Goal: Task Accomplishment & Management: Manage account settings

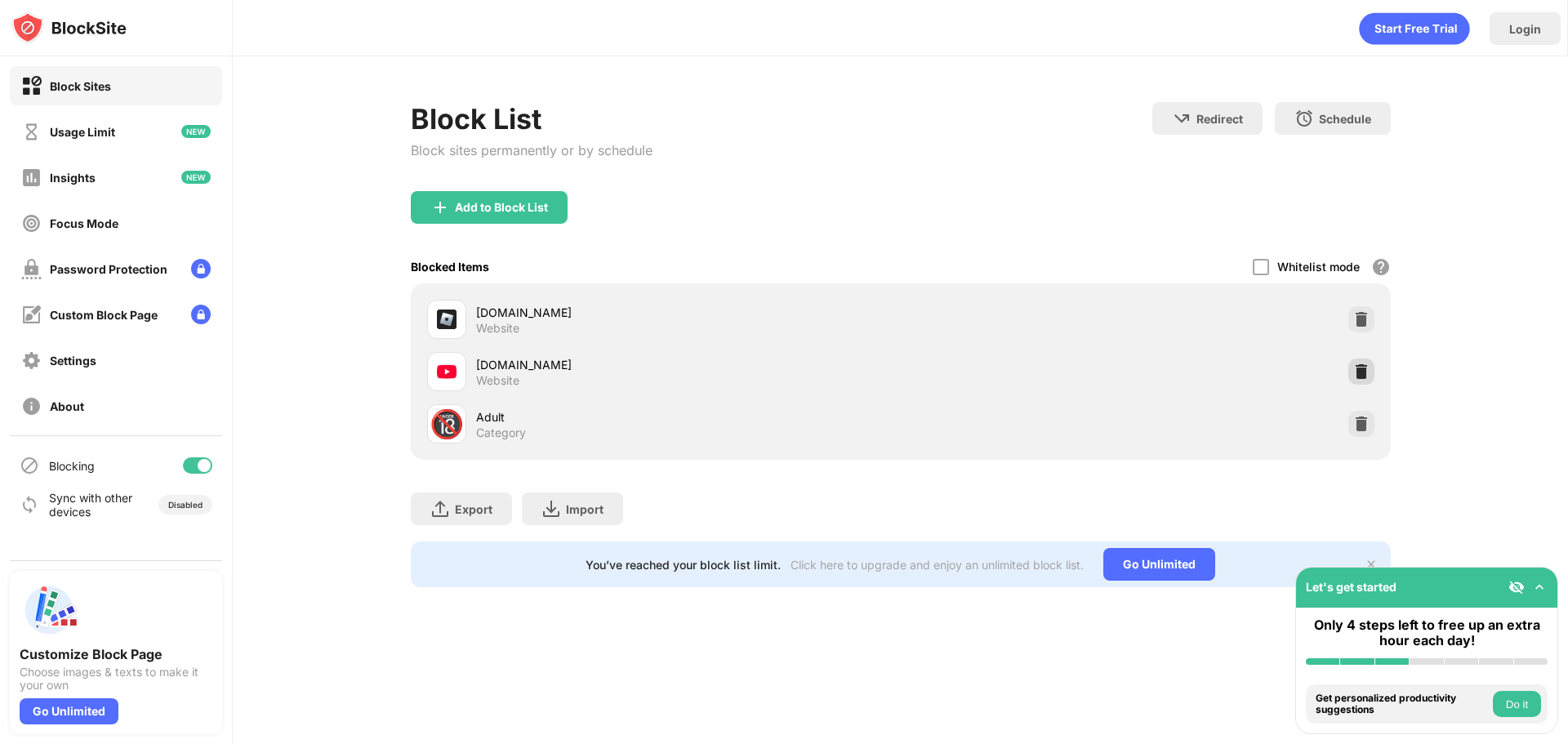
click at [1362, 372] on img at bounding box center [1361, 372] width 16 height 16
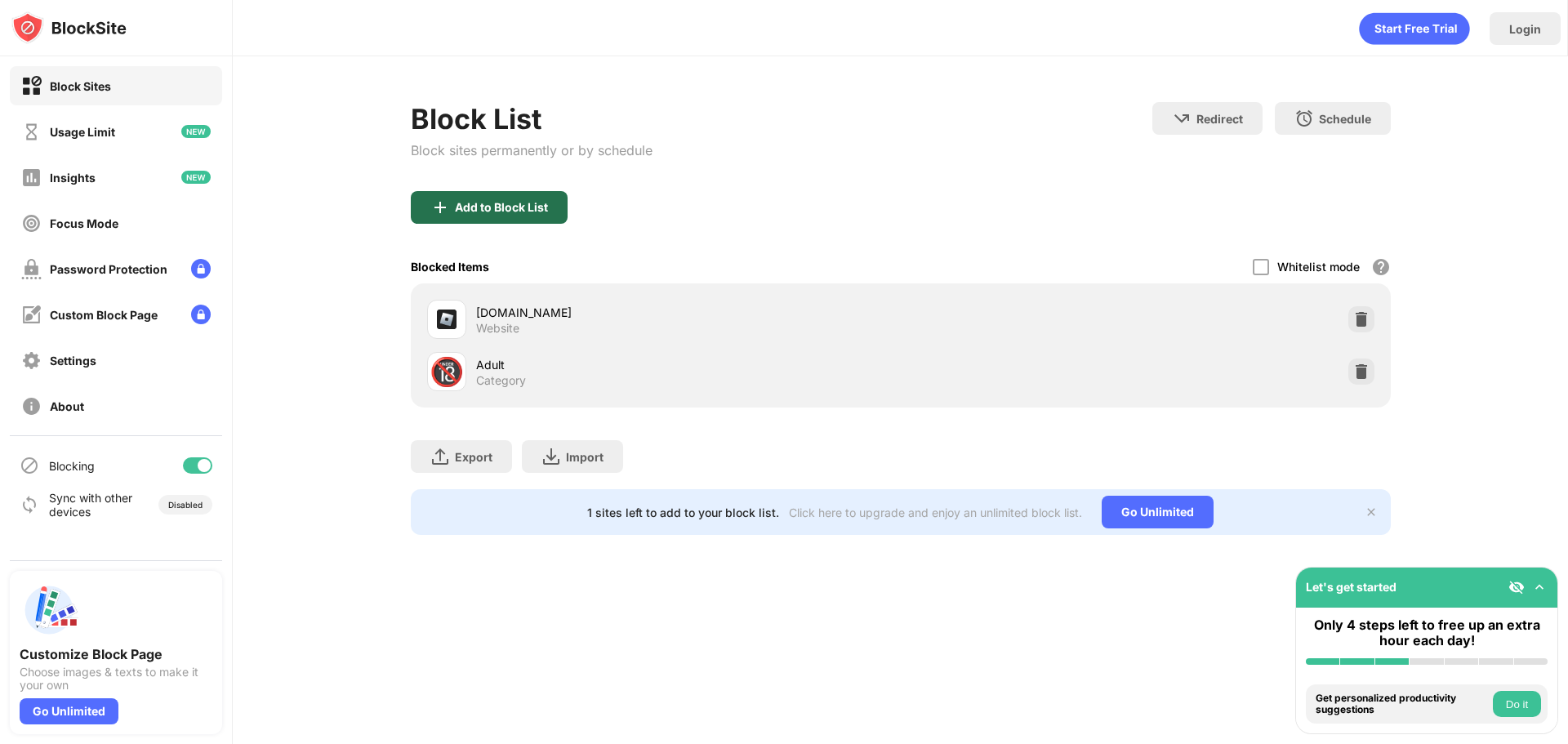
click at [491, 199] on div "Add to Block List" at bounding box center [489, 207] width 156 height 33
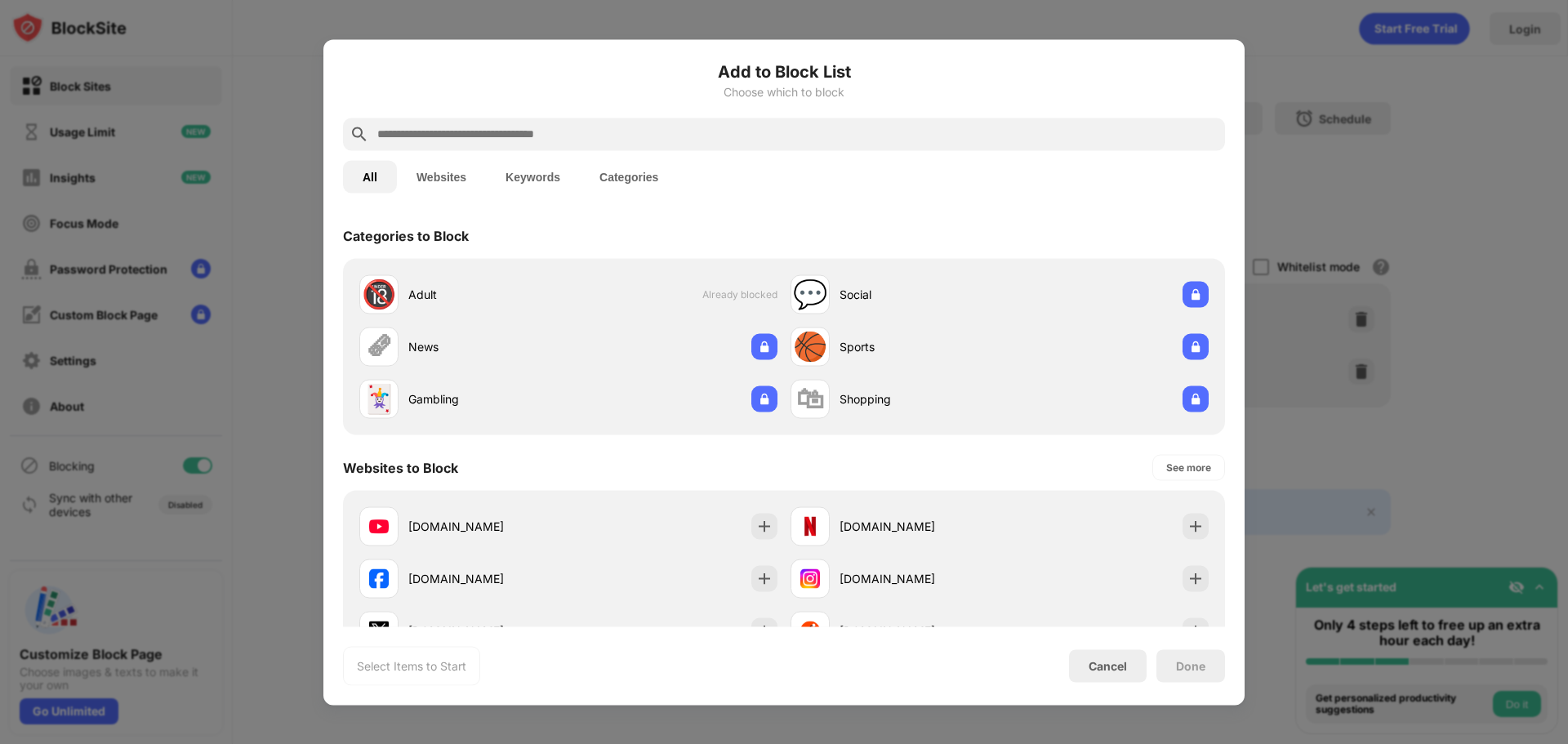
click at [484, 126] on input "text" at bounding box center [796, 134] width 842 height 19
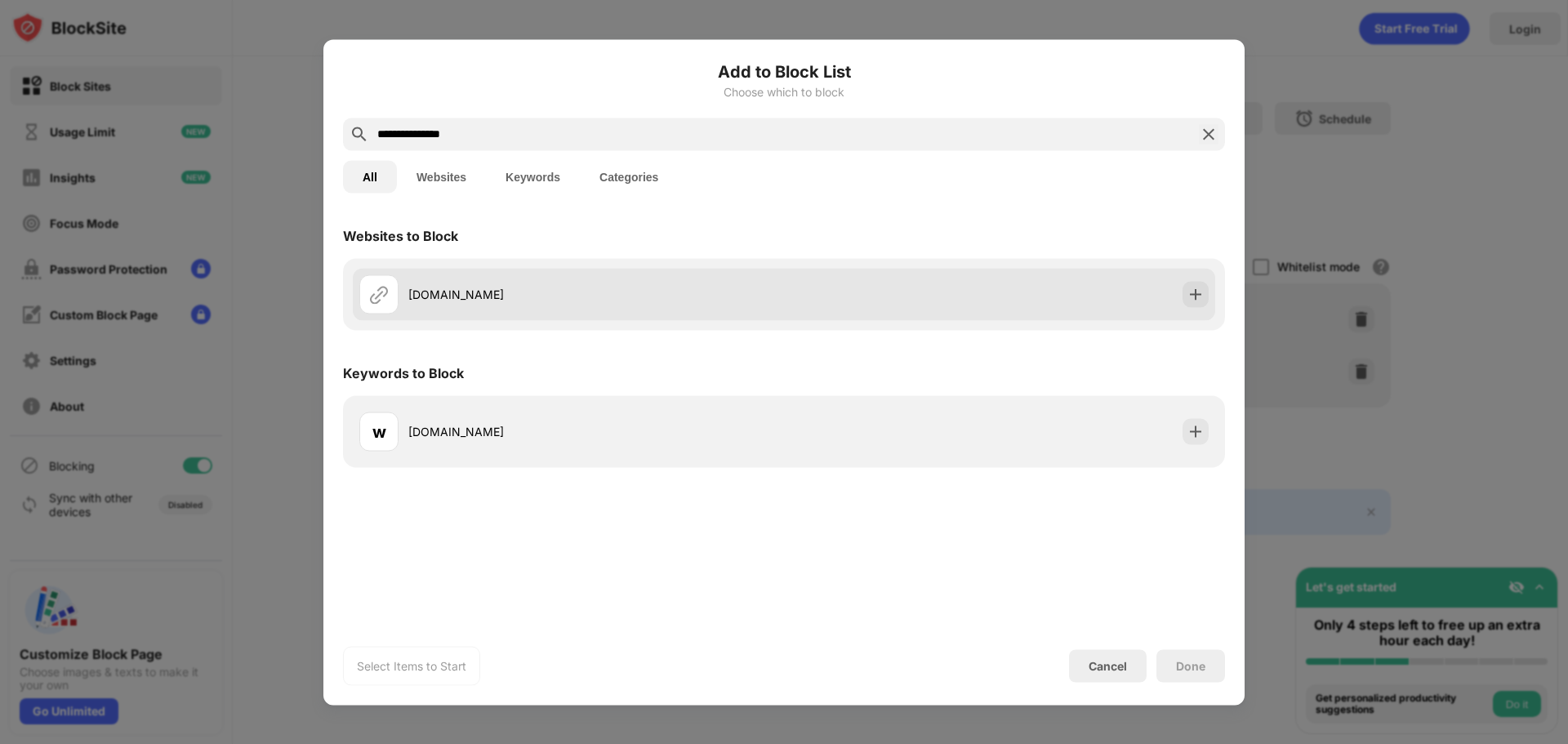
type input "**********"
click at [579, 317] on div "[DOMAIN_NAME]" at bounding box center [784, 294] width 862 height 52
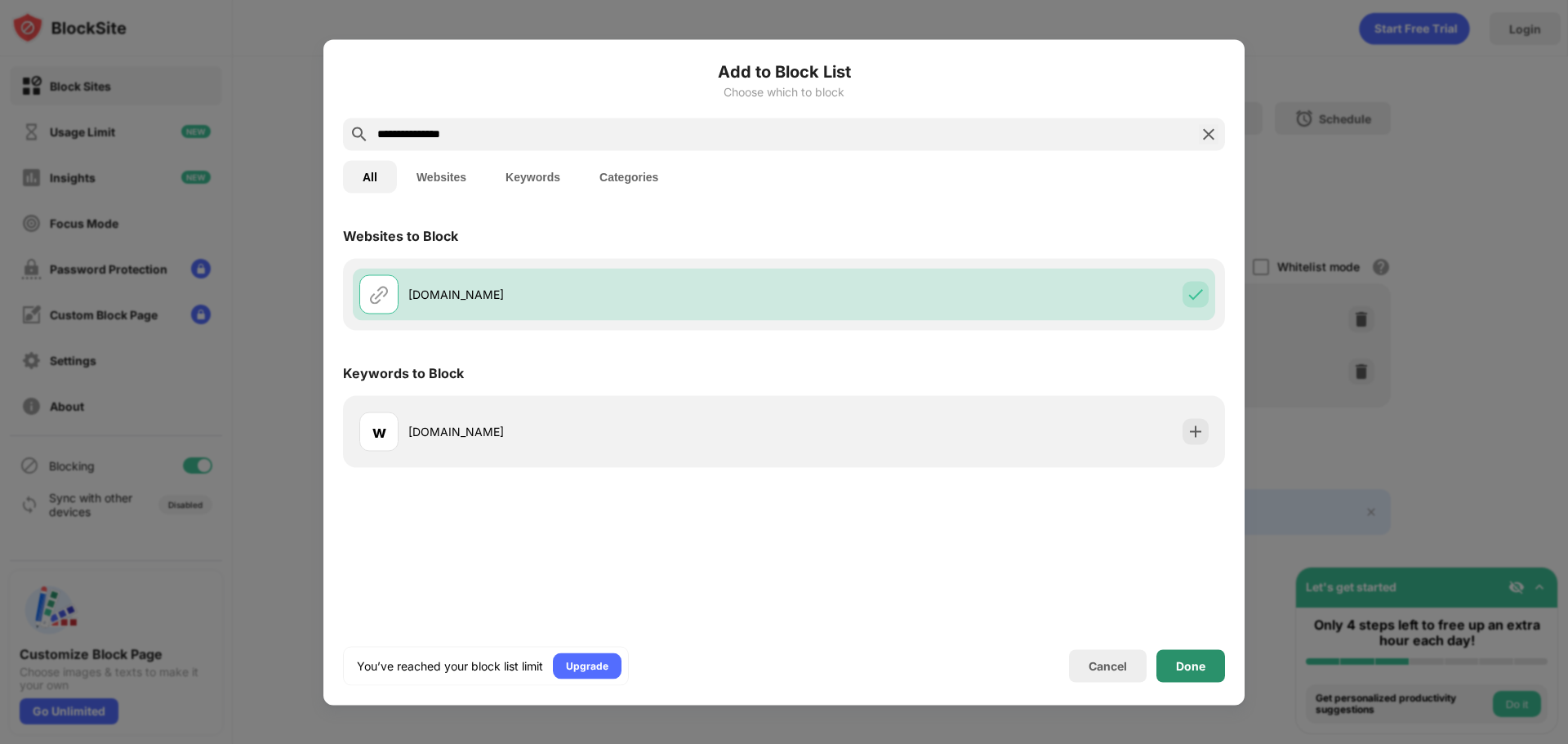
click at [1216, 674] on div "Done" at bounding box center [1190, 666] width 69 height 33
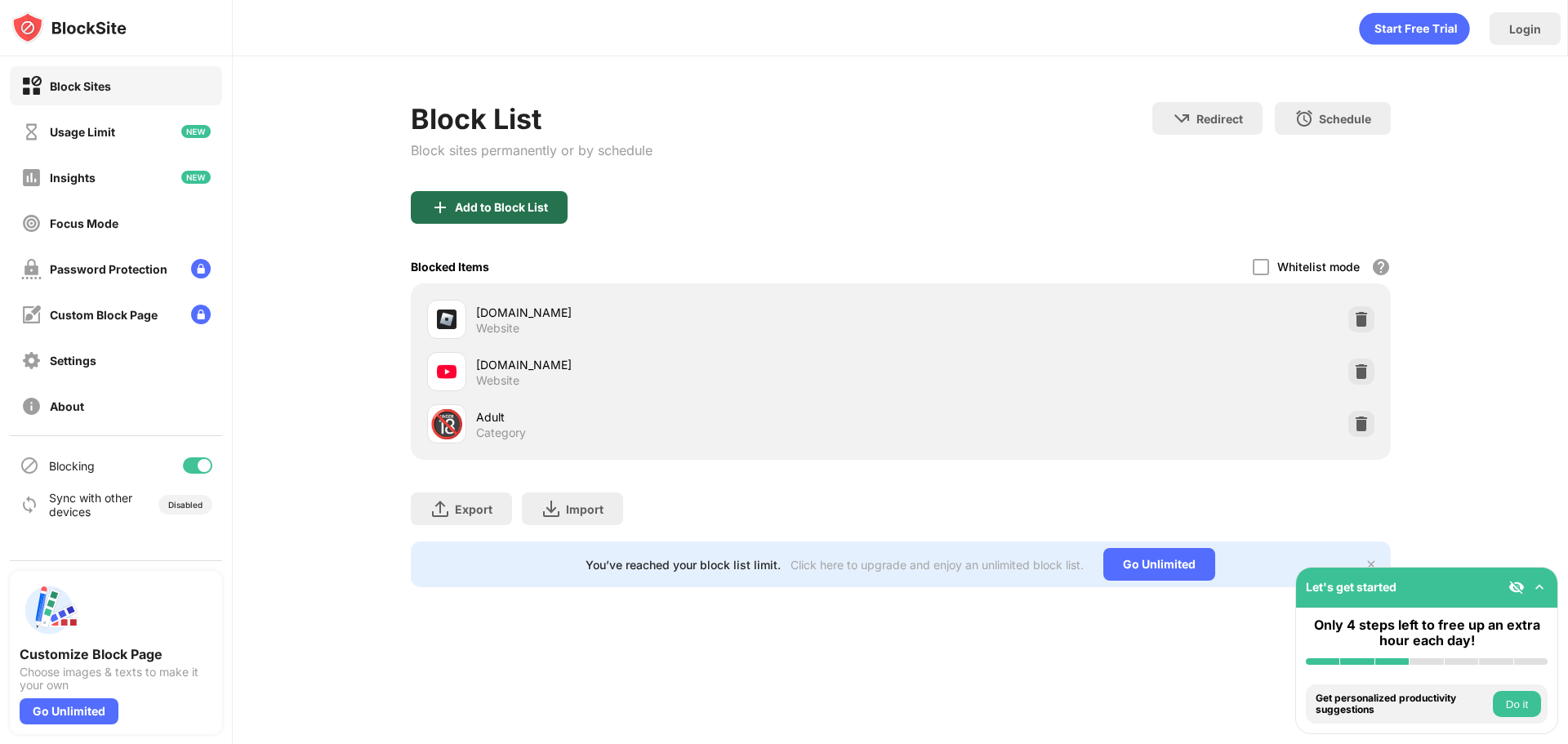
click at [484, 216] on div "Add to Block List" at bounding box center [489, 207] width 156 height 33
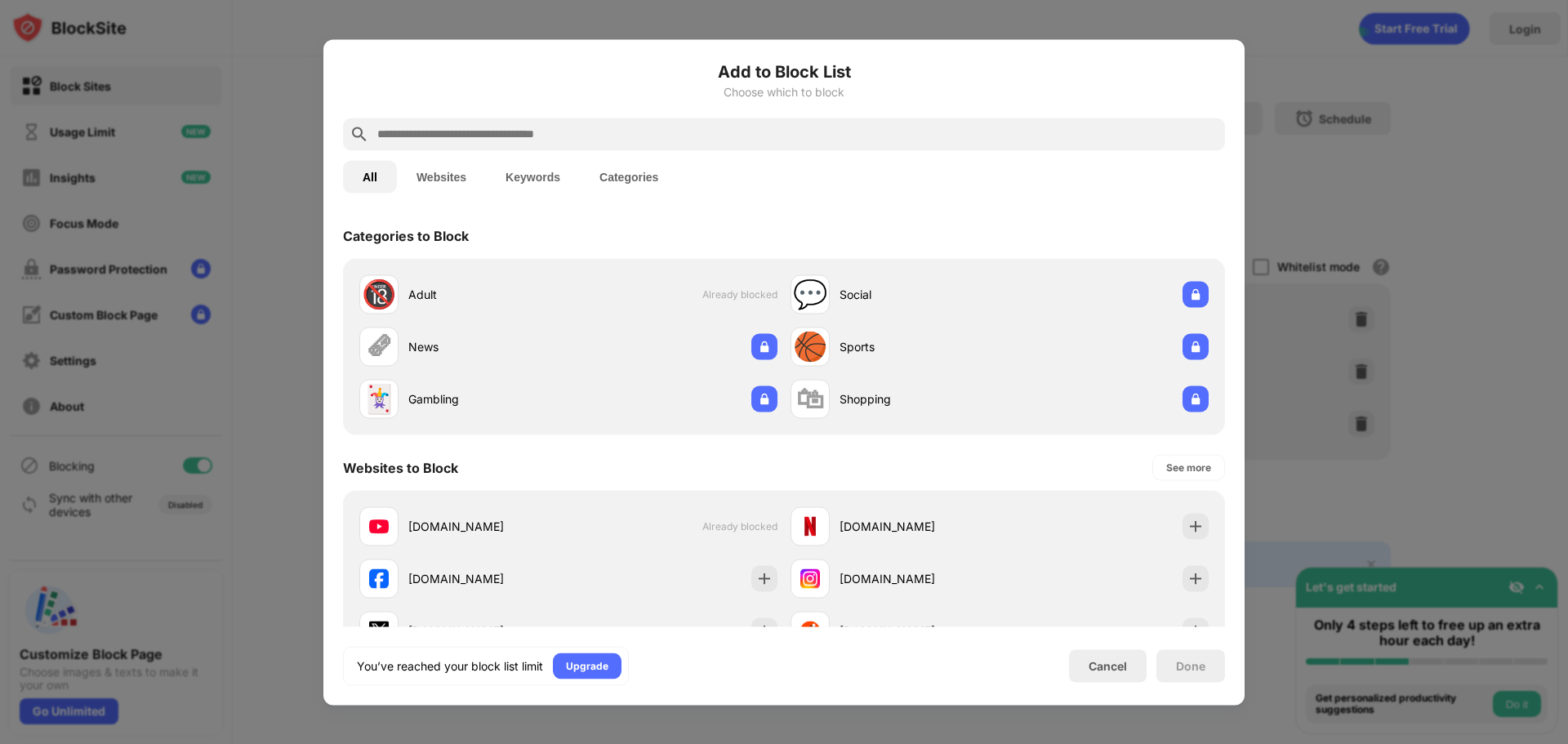
click at [1277, 284] on div at bounding box center [784, 372] width 1568 height 744
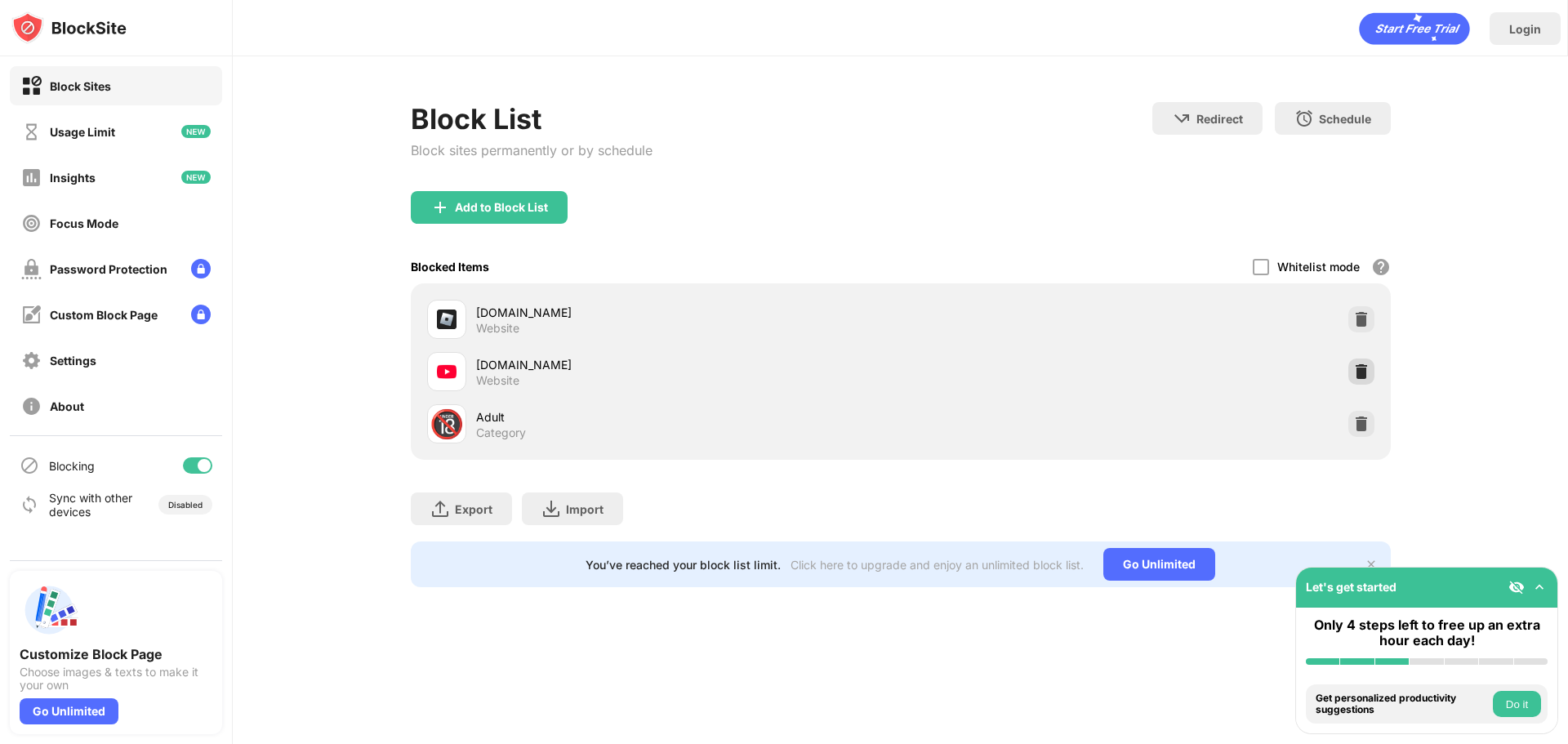
click at [1367, 371] on img at bounding box center [1361, 372] width 16 height 16
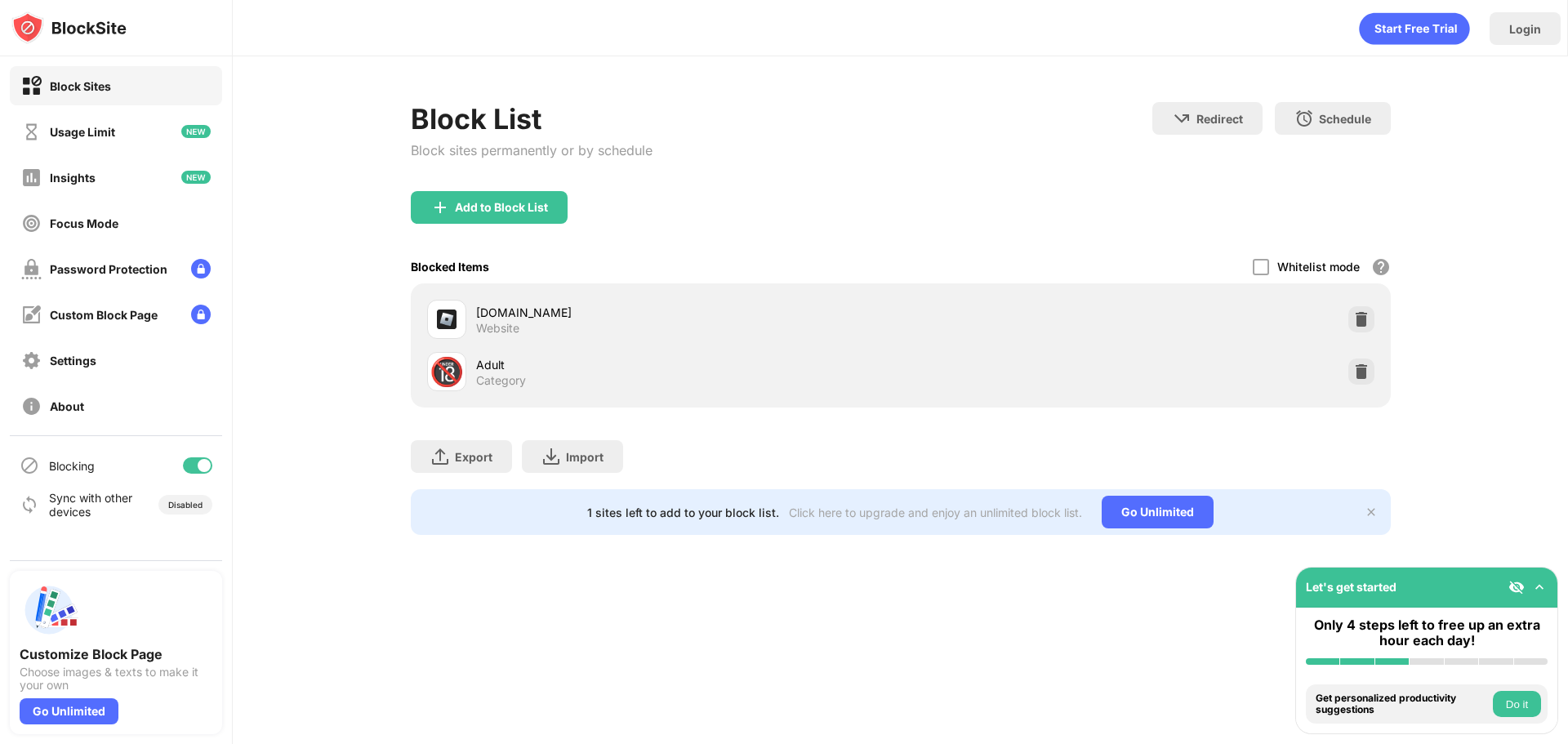
click at [524, 249] on div "Add to Block List" at bounding box center [900, 220] width 979 height 59
click at [499, 217] on div "Add to Block List" at bounding box center [489, 207] width 156 height 33
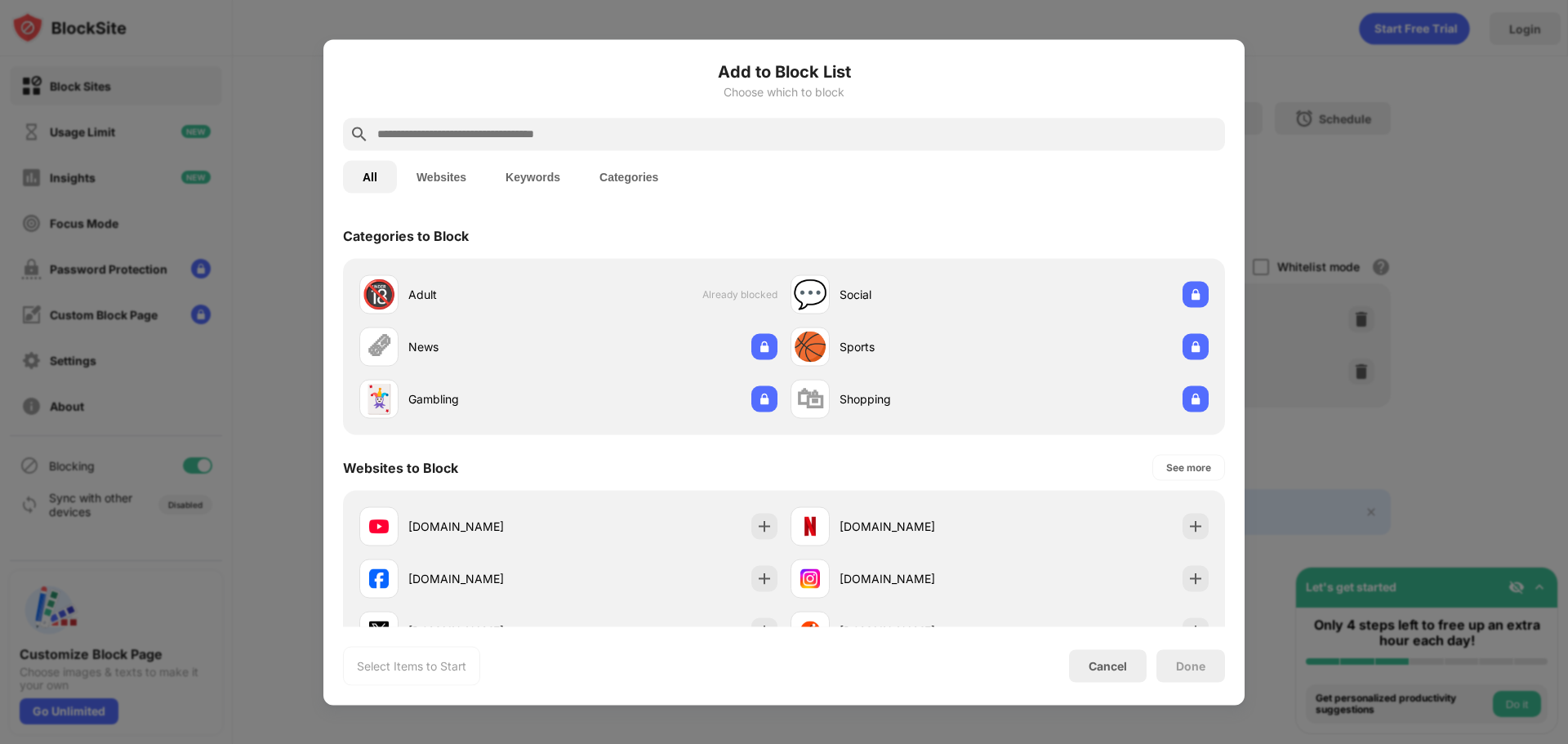
click at [629, 126] on input "text" at bounding box center [796, 134] width 842 height 19
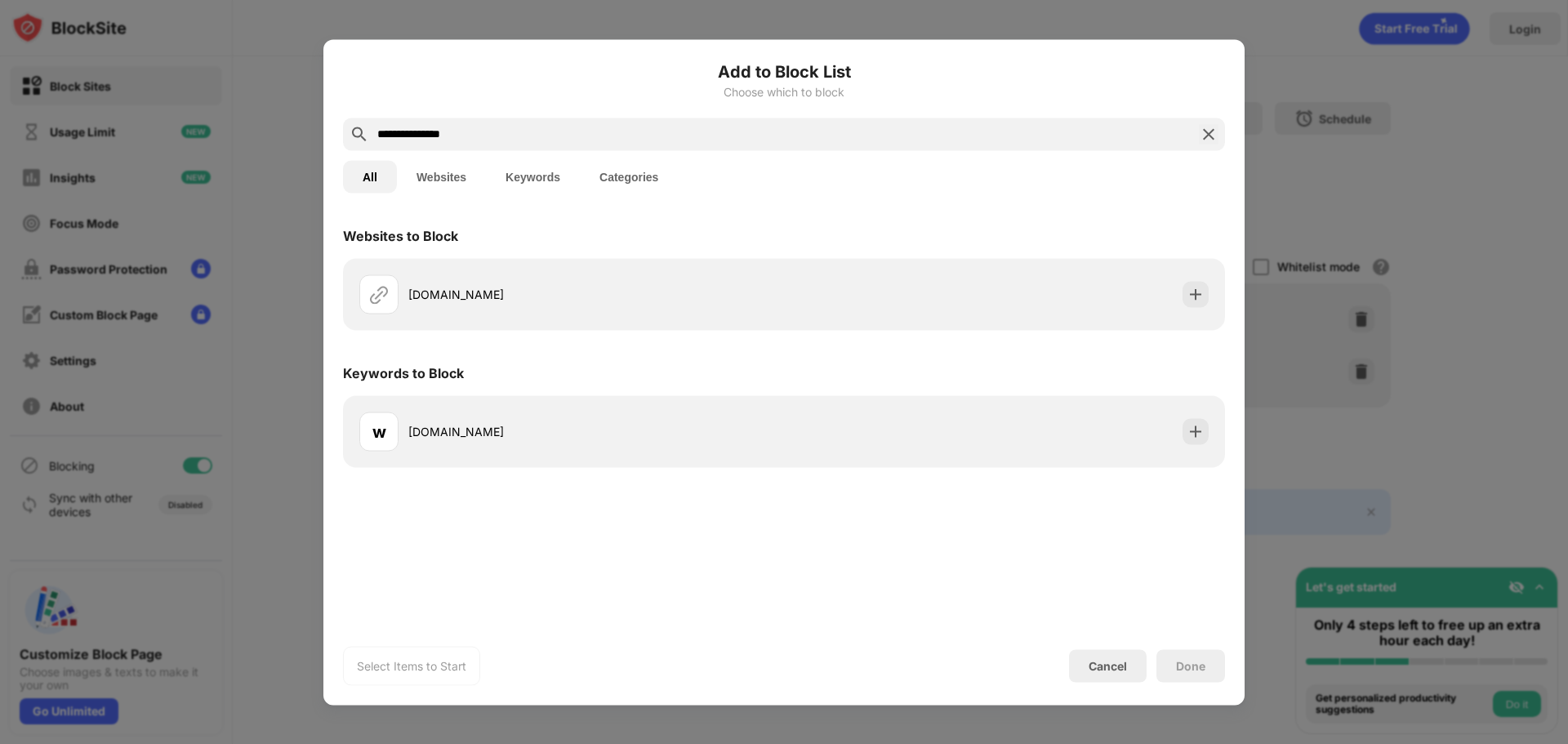
type input "**********"
click at [441, 263] on div "[DOMAIN_NAME]" at bounding box center [784, 293] width 882 height 71
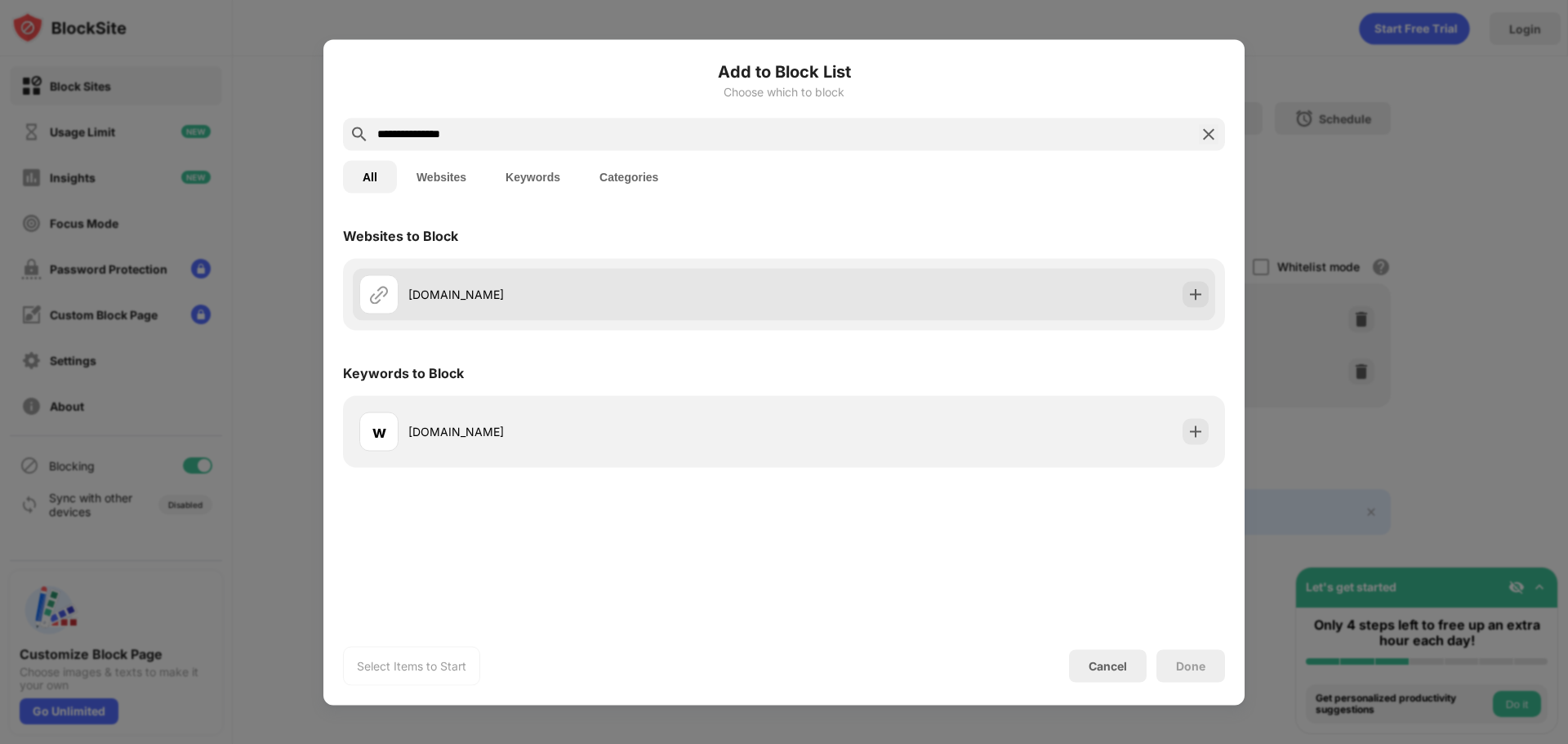
click at [431, 272] on div "[DOMAIN_NAME]" at bounding box center [784, 294] width 862 height 52
